Goal: Find contact information: Find contact information

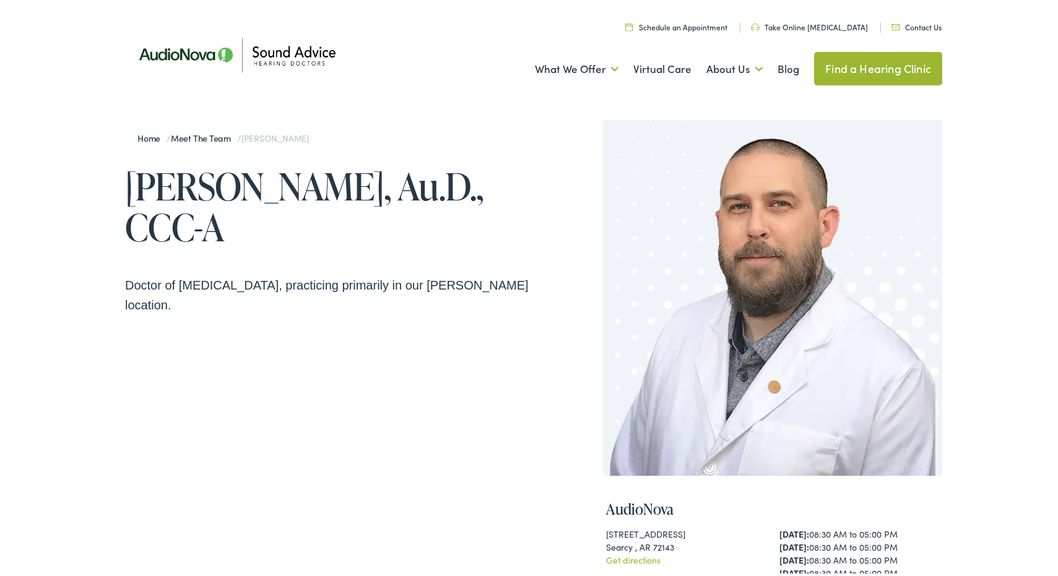
click at [828, 26] on link "Contact Us" at bounding box center [916, 24] width 50 height 11
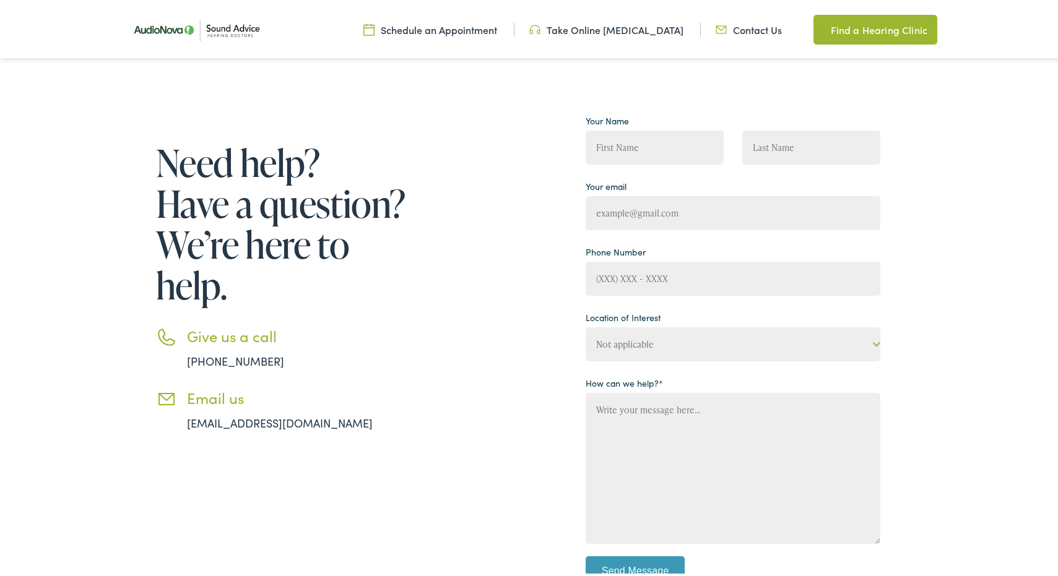
scroll to position [254, 0]
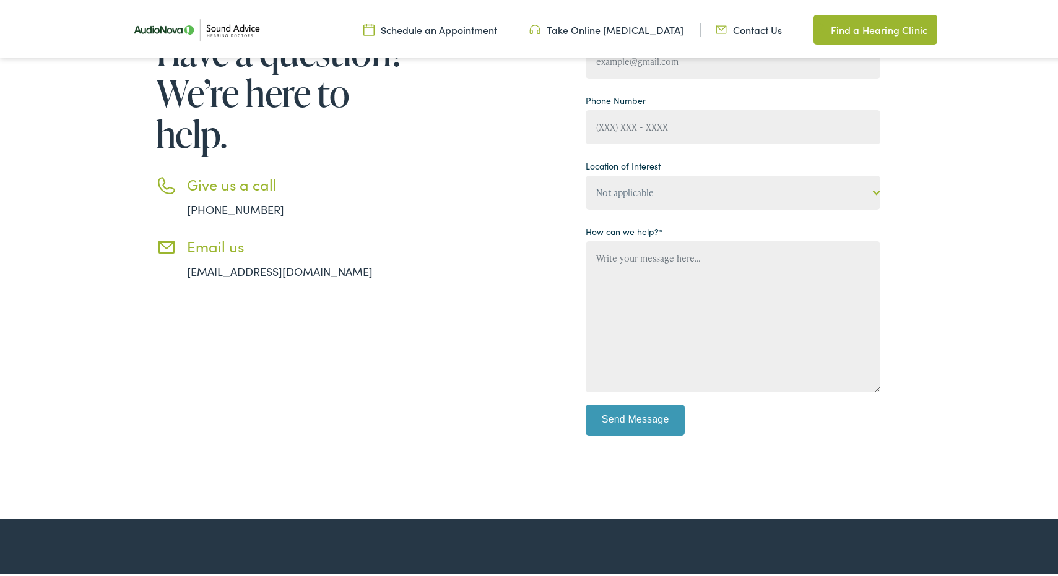
click at [307, 269] on link "[EMAIL_ADDRESS][DOMAIN_NAME]" at bounding box center [280, 268] width 186 height 15
drag, startPoint x: 359, startPoint y: 267, endPoint x: 180, endPoint y: 260, distance: 179.0
click at [180, 260] on li "Email us [EMAIL_ADDRESS][DOMAIN_NAME]" at bounding box center [283, 256] width 254 height 42
copy link "[EMAIL_ADDRESS][DOMAIN_NAME]"
